Goal: Task Accomplishment & Management: Manage account settings

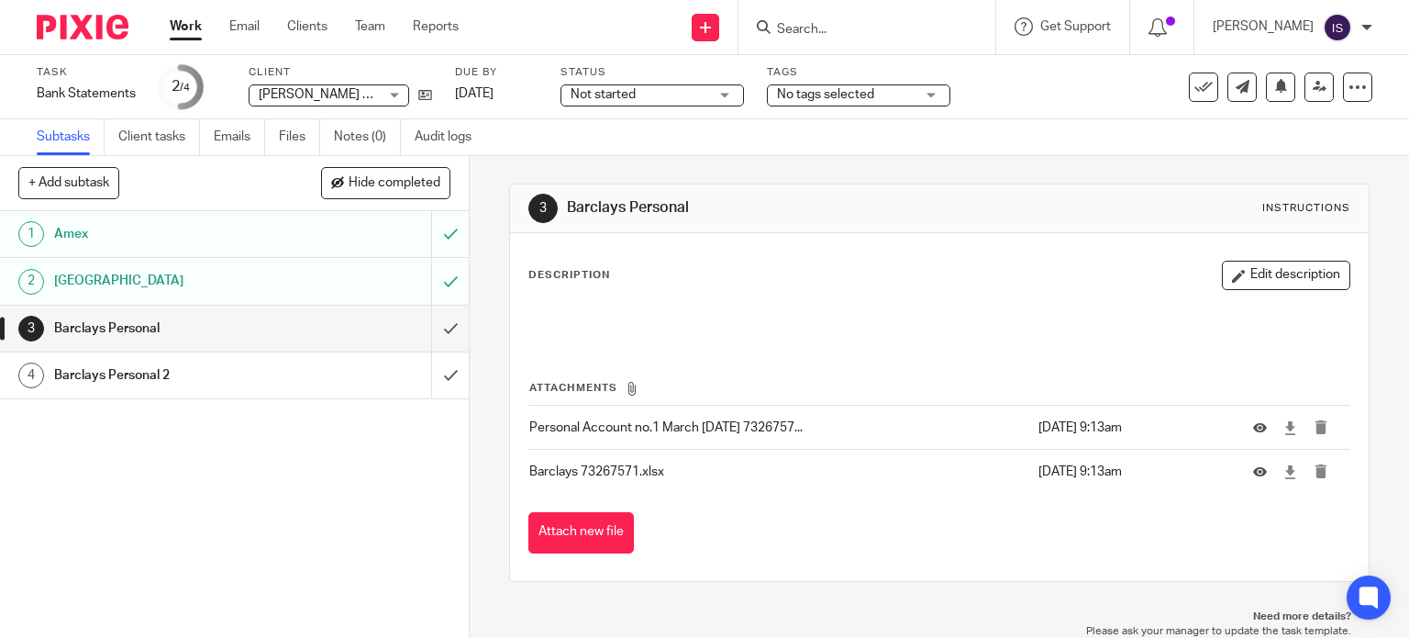
click at [195, 35] on link "Work" at bounding box center [186, 26] width 32 height 18
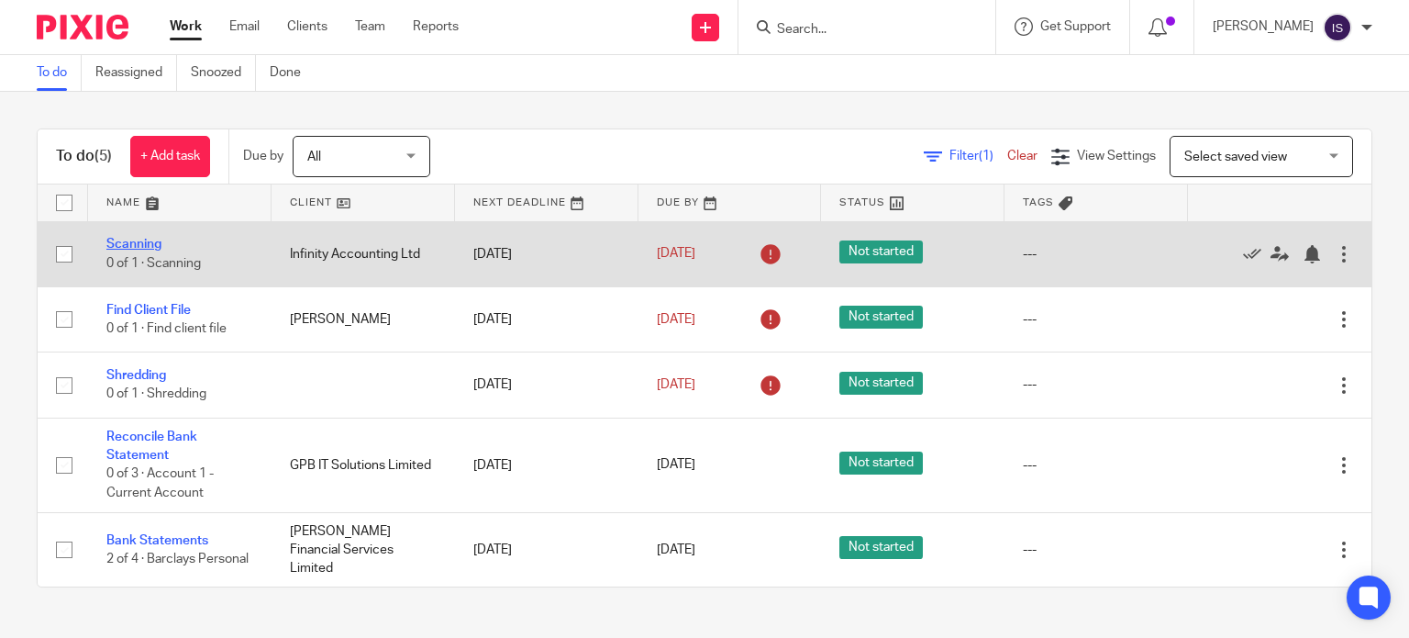
click at [153, 245] on link "Scanning" at bounding box center [133, 244] width 55 height 13
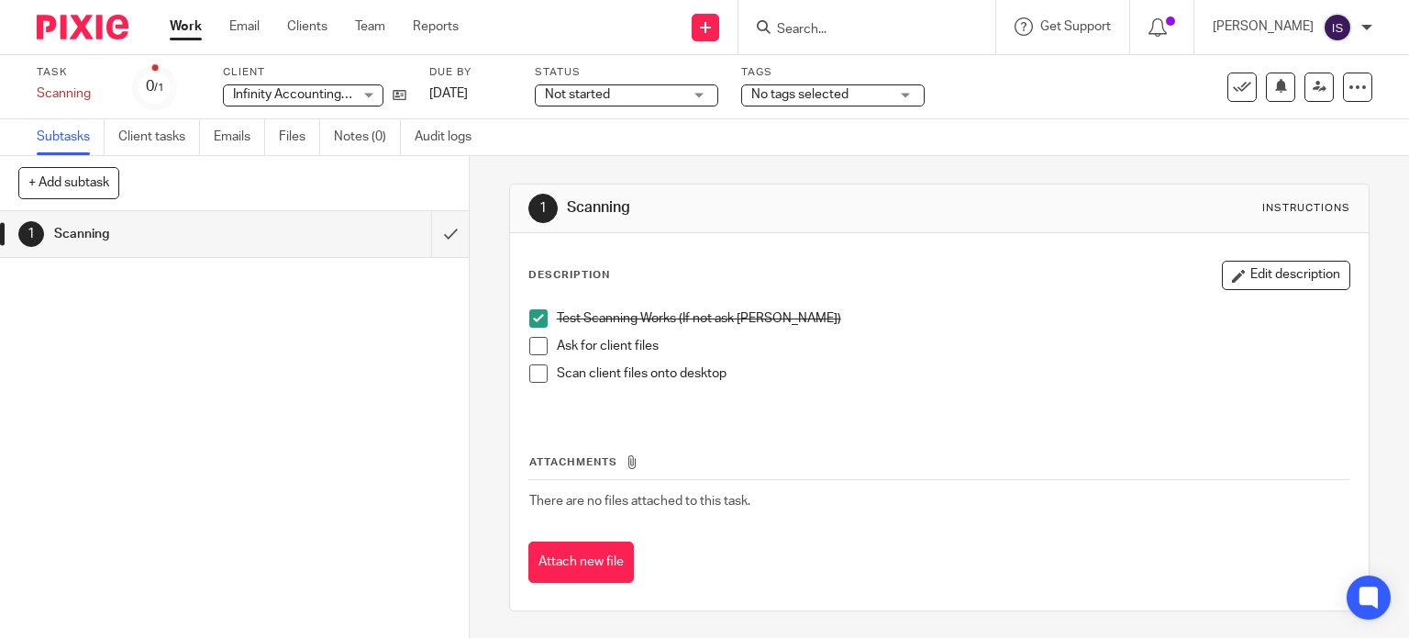
click at [531, 341] on span at bounding box center [538, 346] width 18 height 18
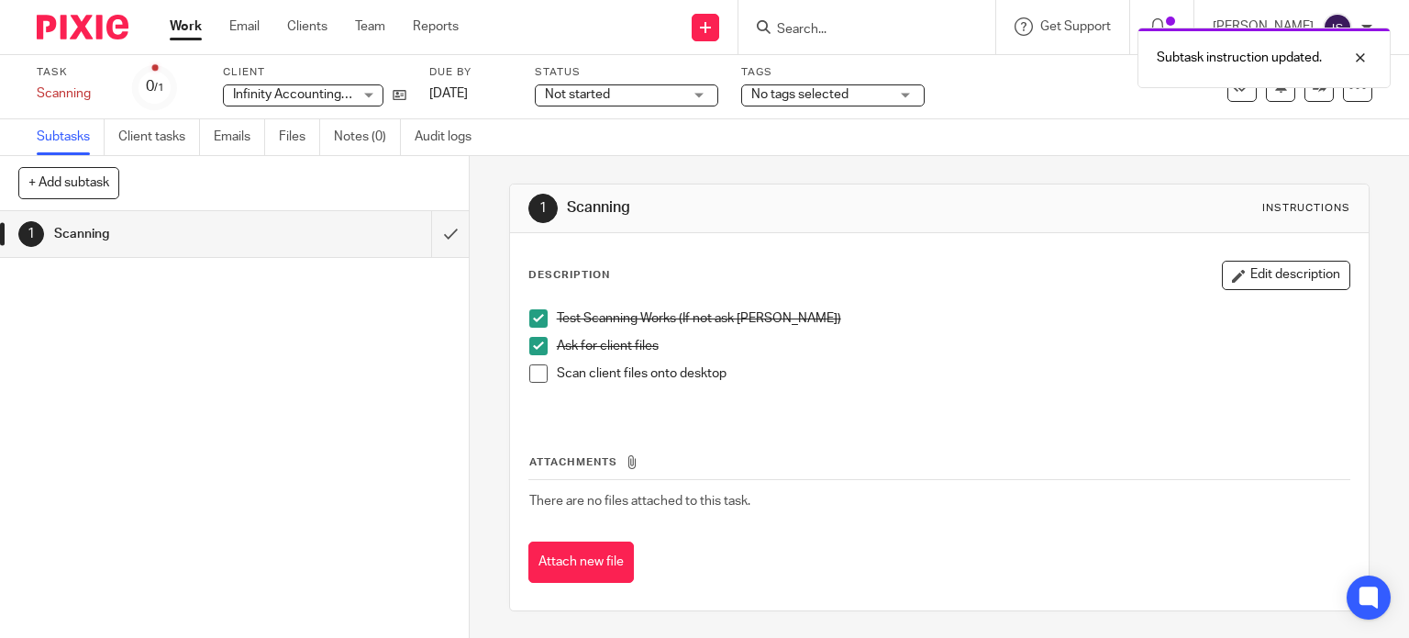
click at [180, 28] on link "Work" at bounding box center [186, 26] width 32 height 18
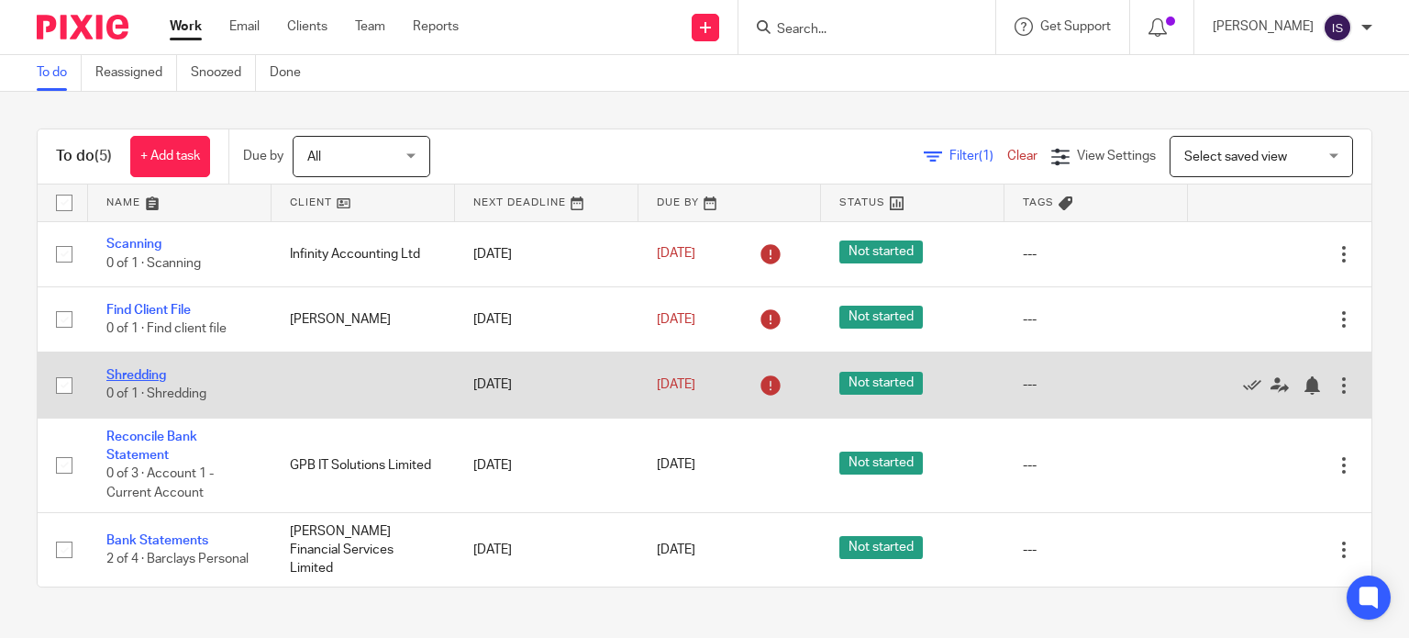
click at [152, 372] on link "Shredding" at bounding box center [136, 375] width 60 height 13
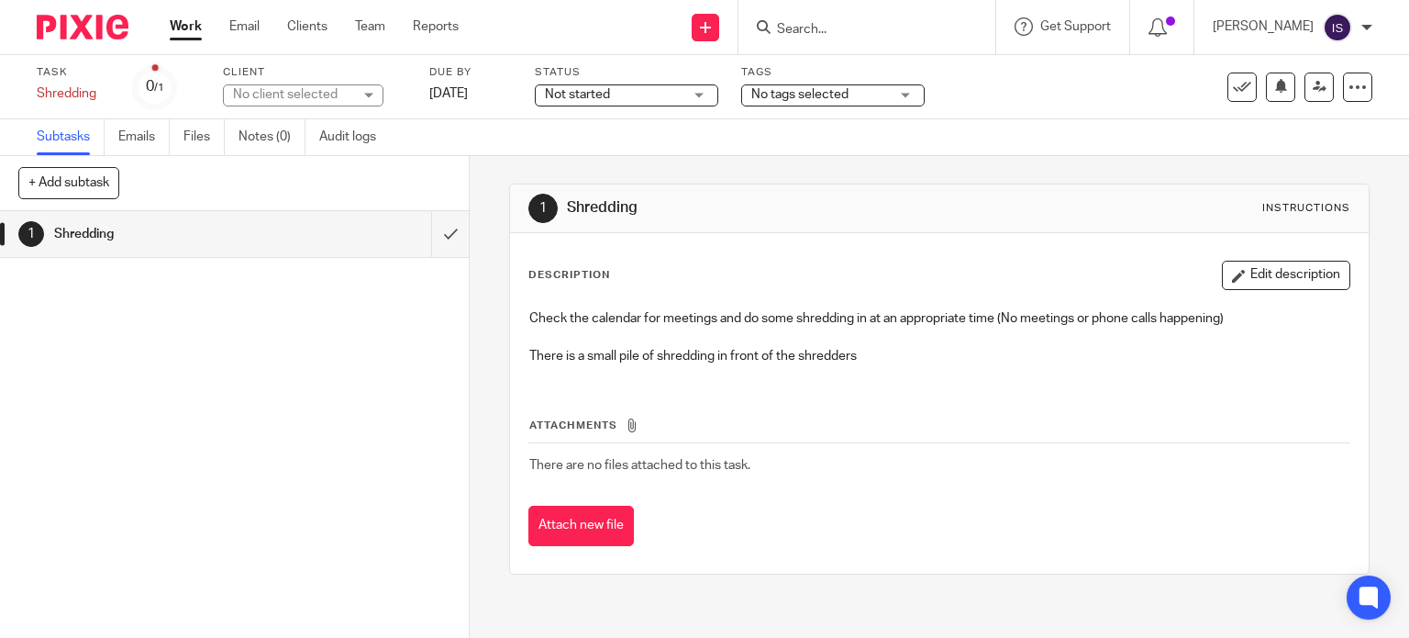
click at [184, 36] on link "Work" at bounding box center [186, 26] width 32 height 18
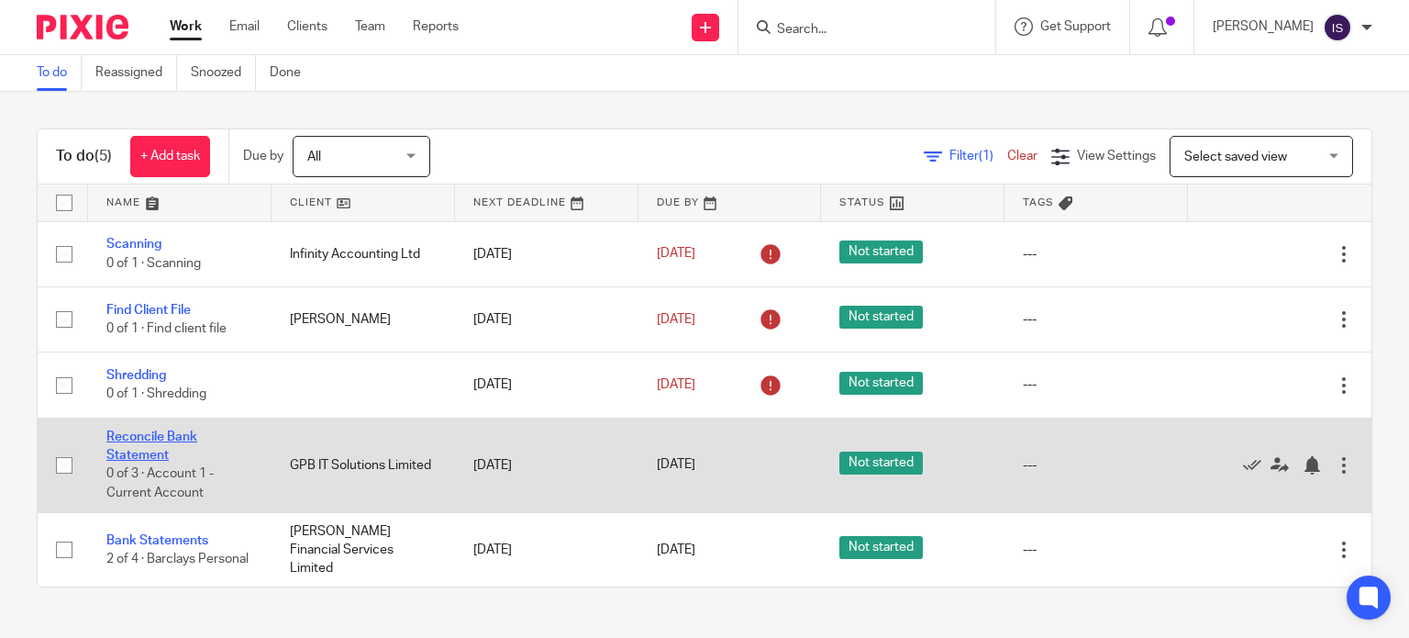
click at [122, 459] on link "Reconcile Bank Statement" at bounding box center [151, 445] width 91 height 31
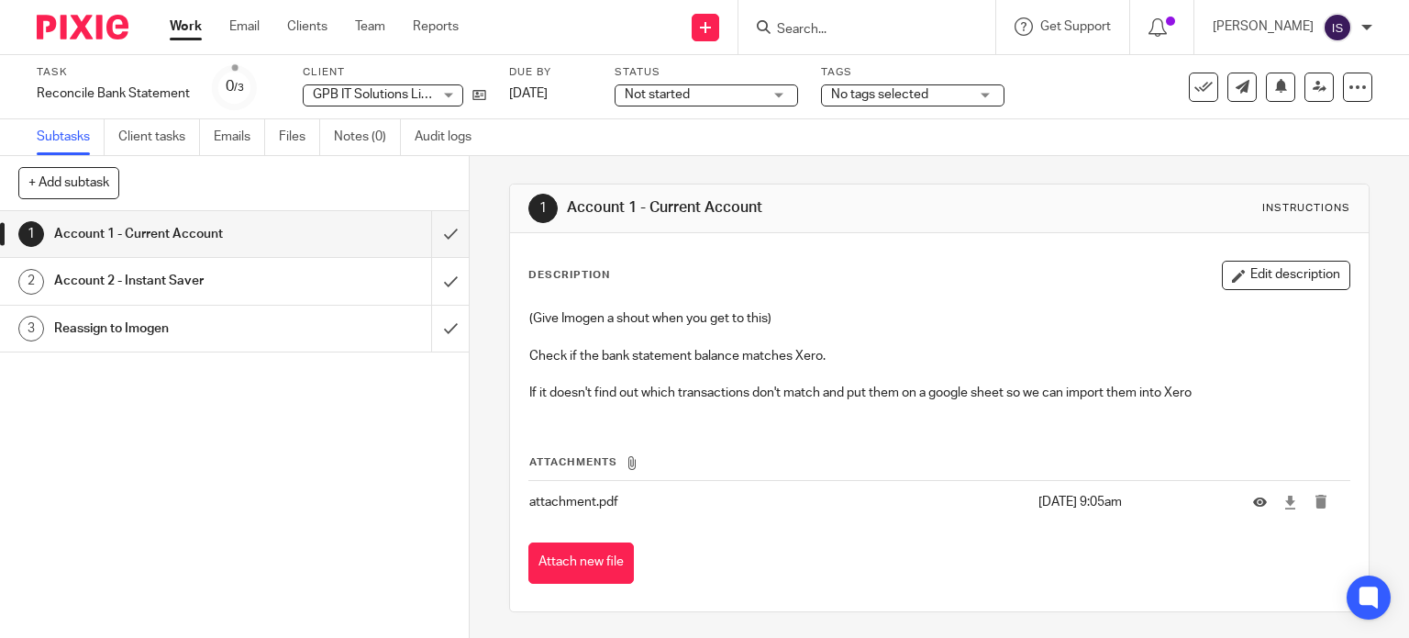
click at [187, 289] on h1 "Account 2 - Instant Saver" at bounding box center [173, 281] width 239 height 28
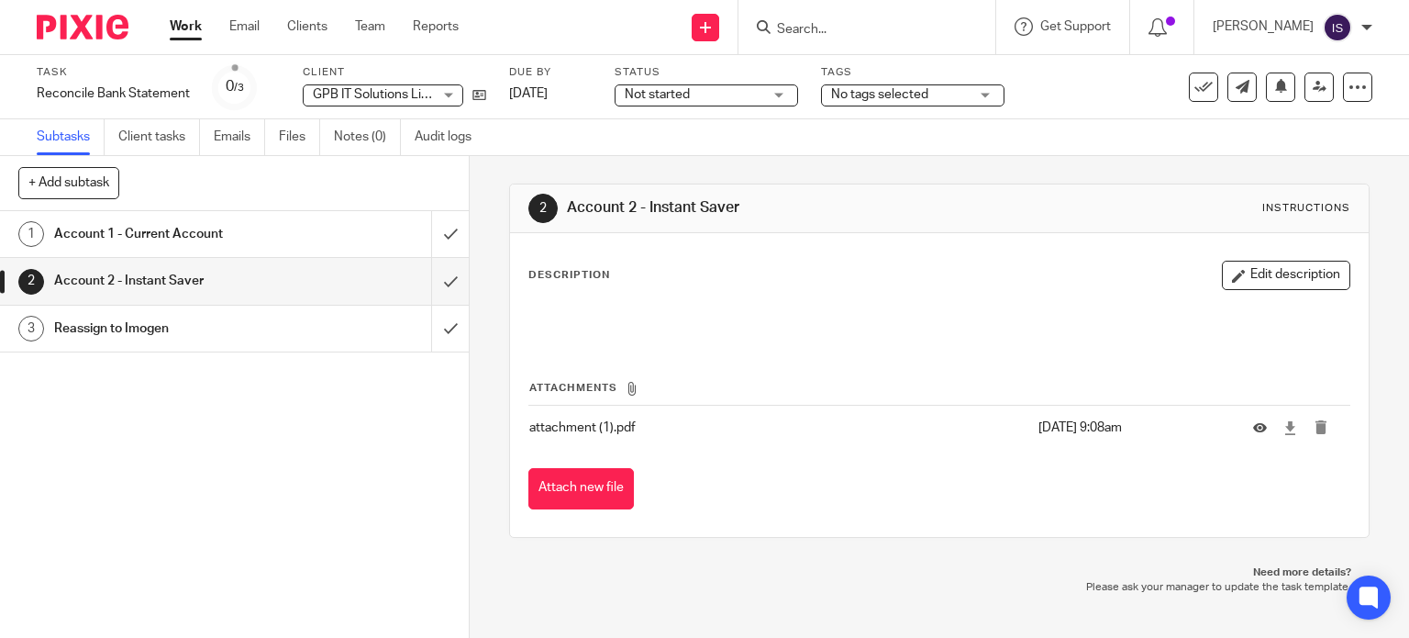
click at [168, 211] on link "1 Account 1 - Current Account" at bounding box center [215, 234] width 431 height 46
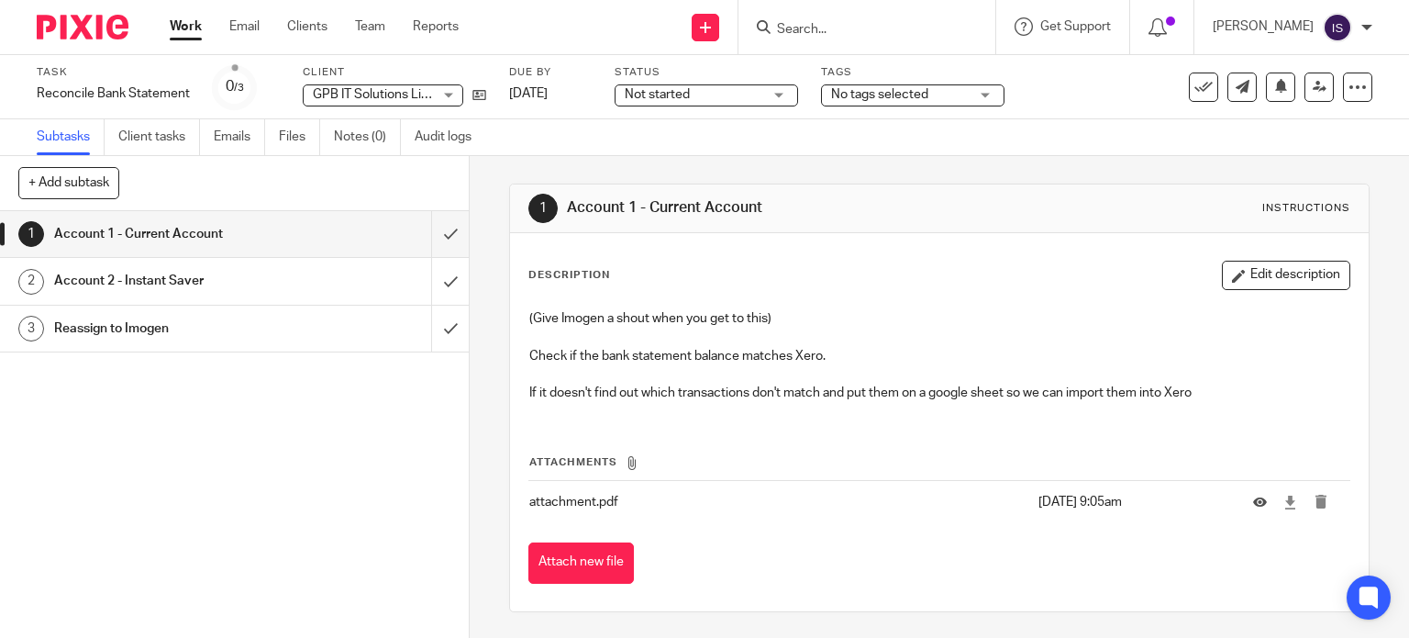
click at [187, 32] on link "Work" at bounding box center [186, 26] width 32 height 18
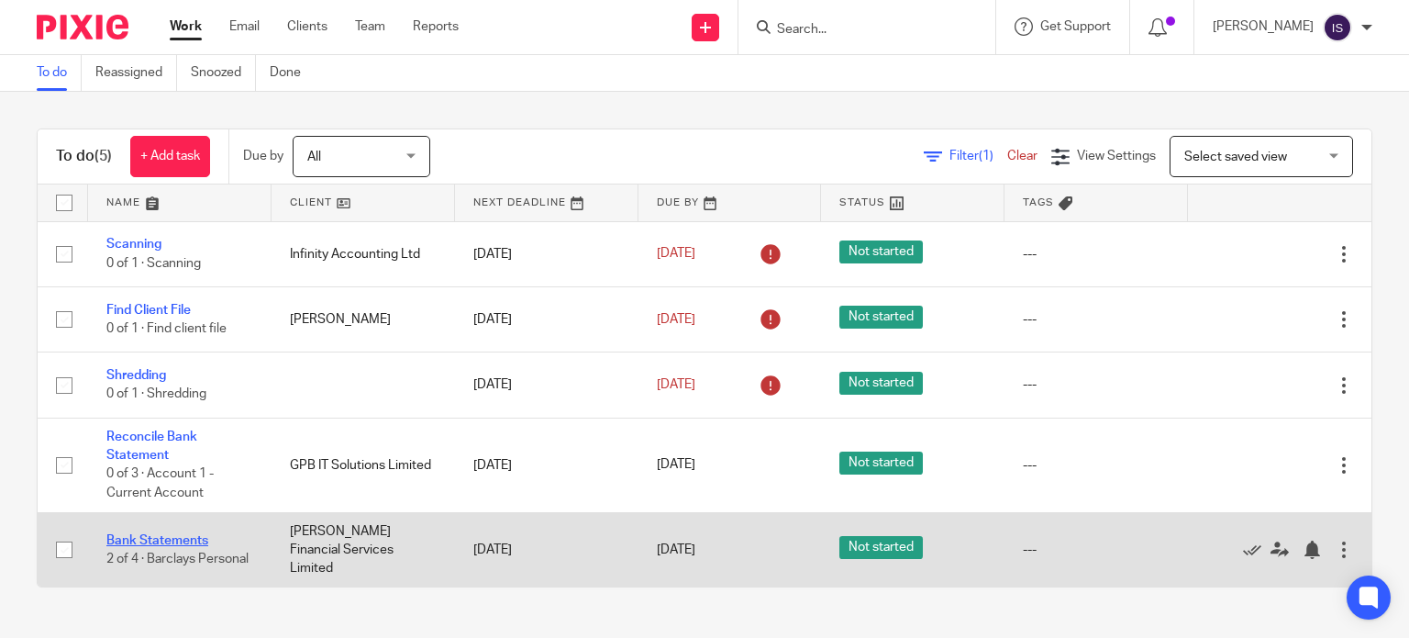
click at [143, 534] on link "Bank Statements" at bounding box center [157, 540] width 102 height 13
